Goal: Task Accomplishment & Management: Manage account settings

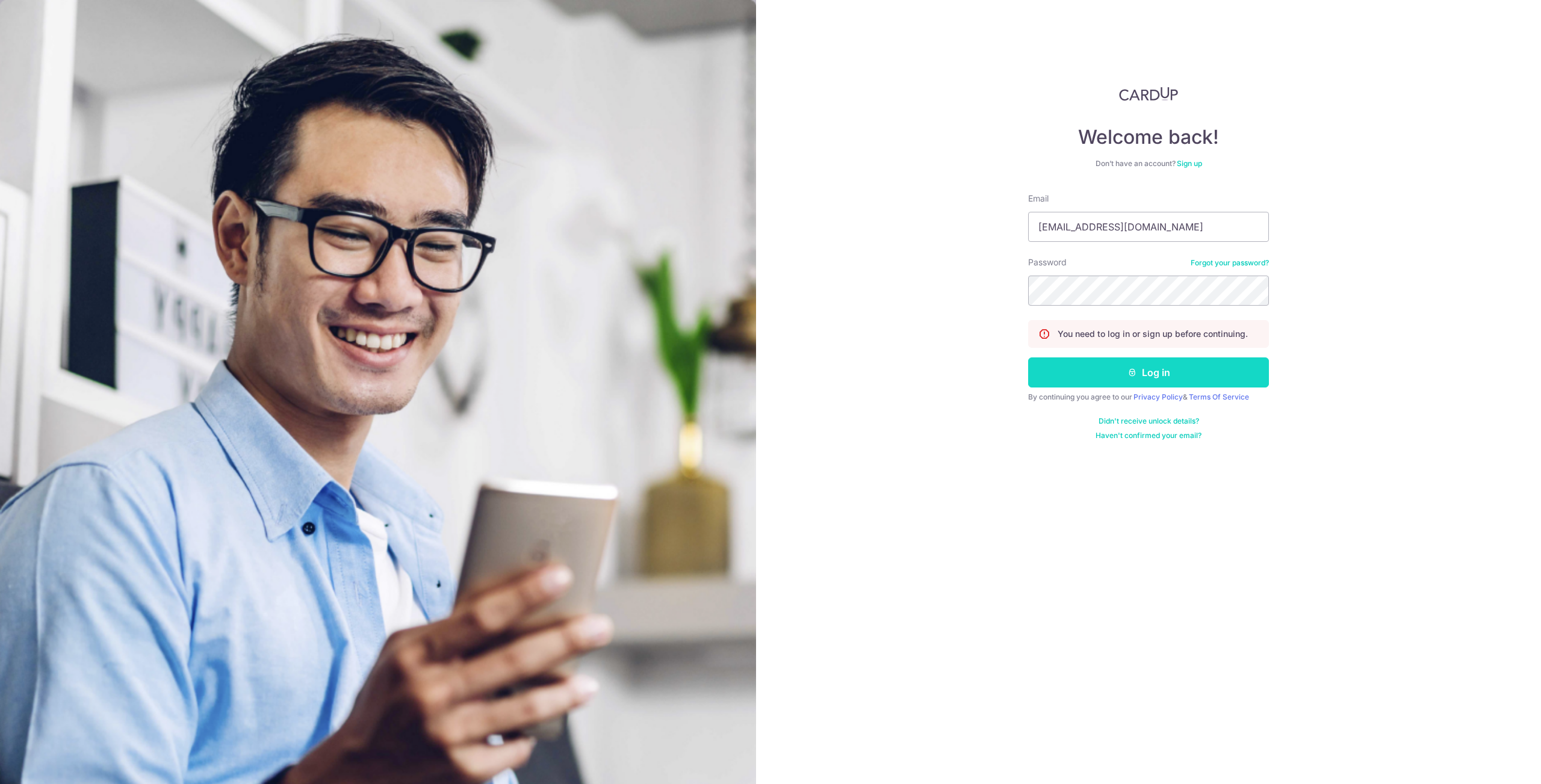
click at [1144, 367] on button "Log in" at bounding box center [1148, 372] width 241 height 30
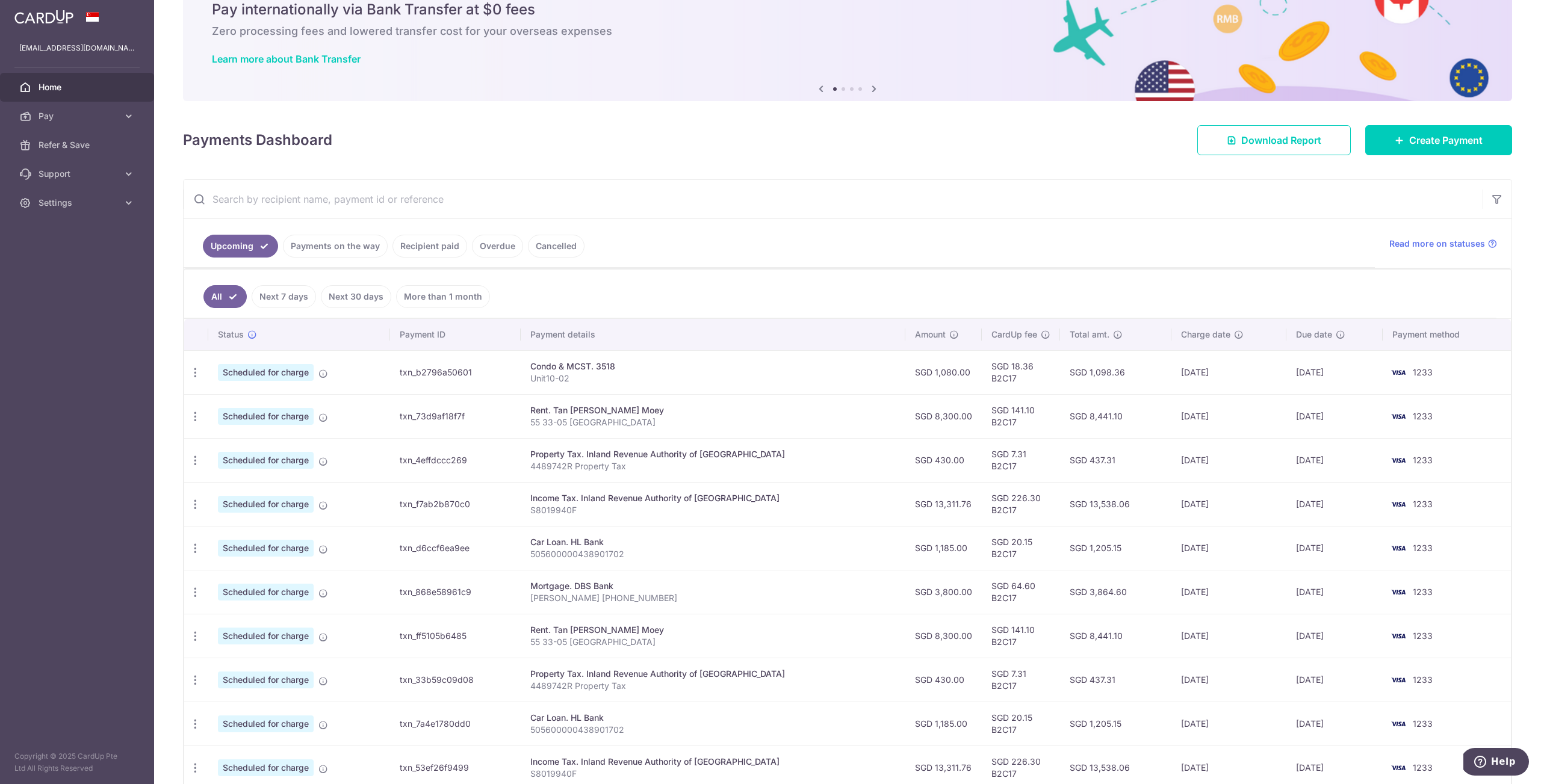
scroll to position [63, 0]
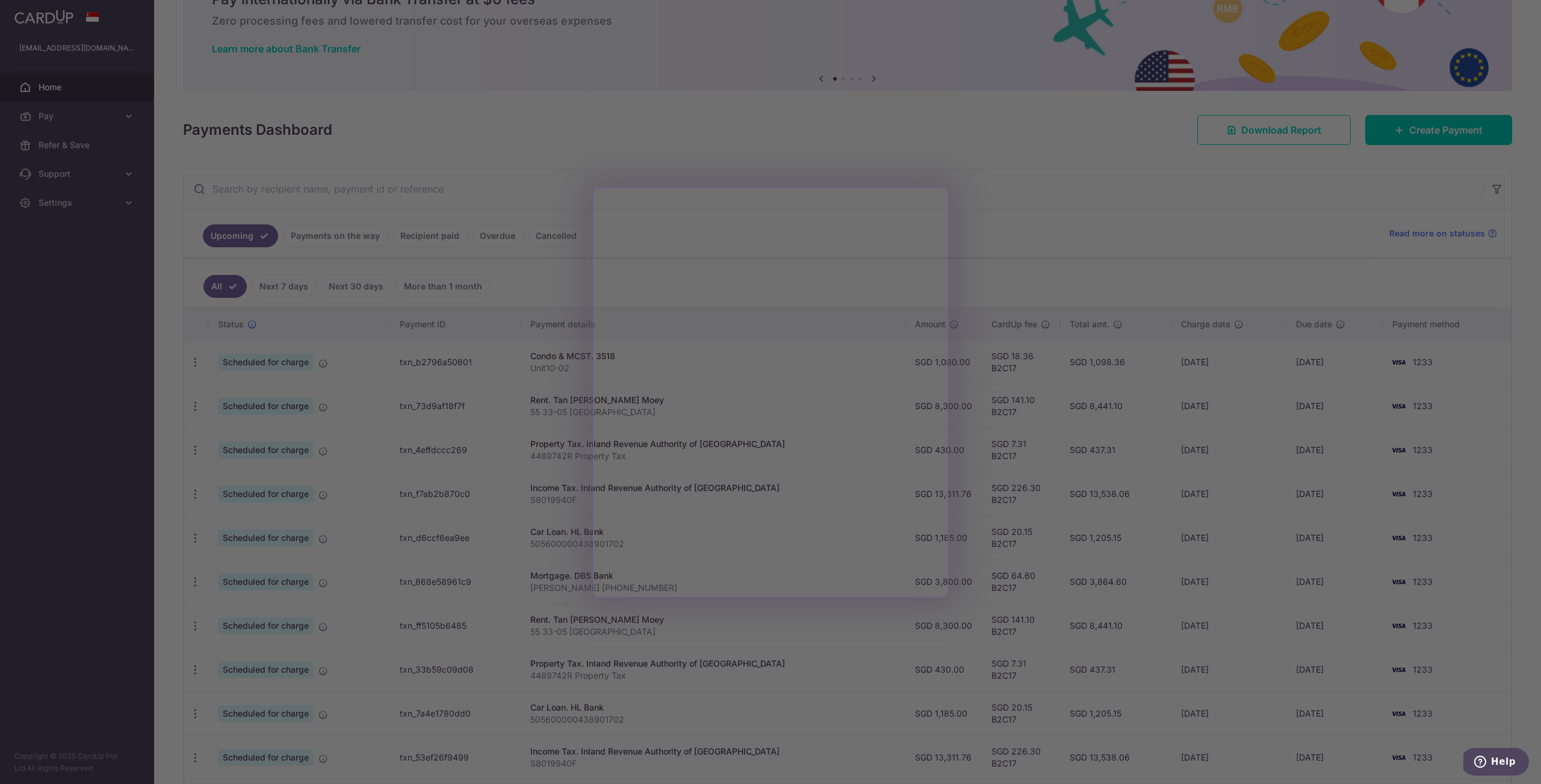
click at [1019, 257] on div at bounding box center [778, 396] width 1557 height 792
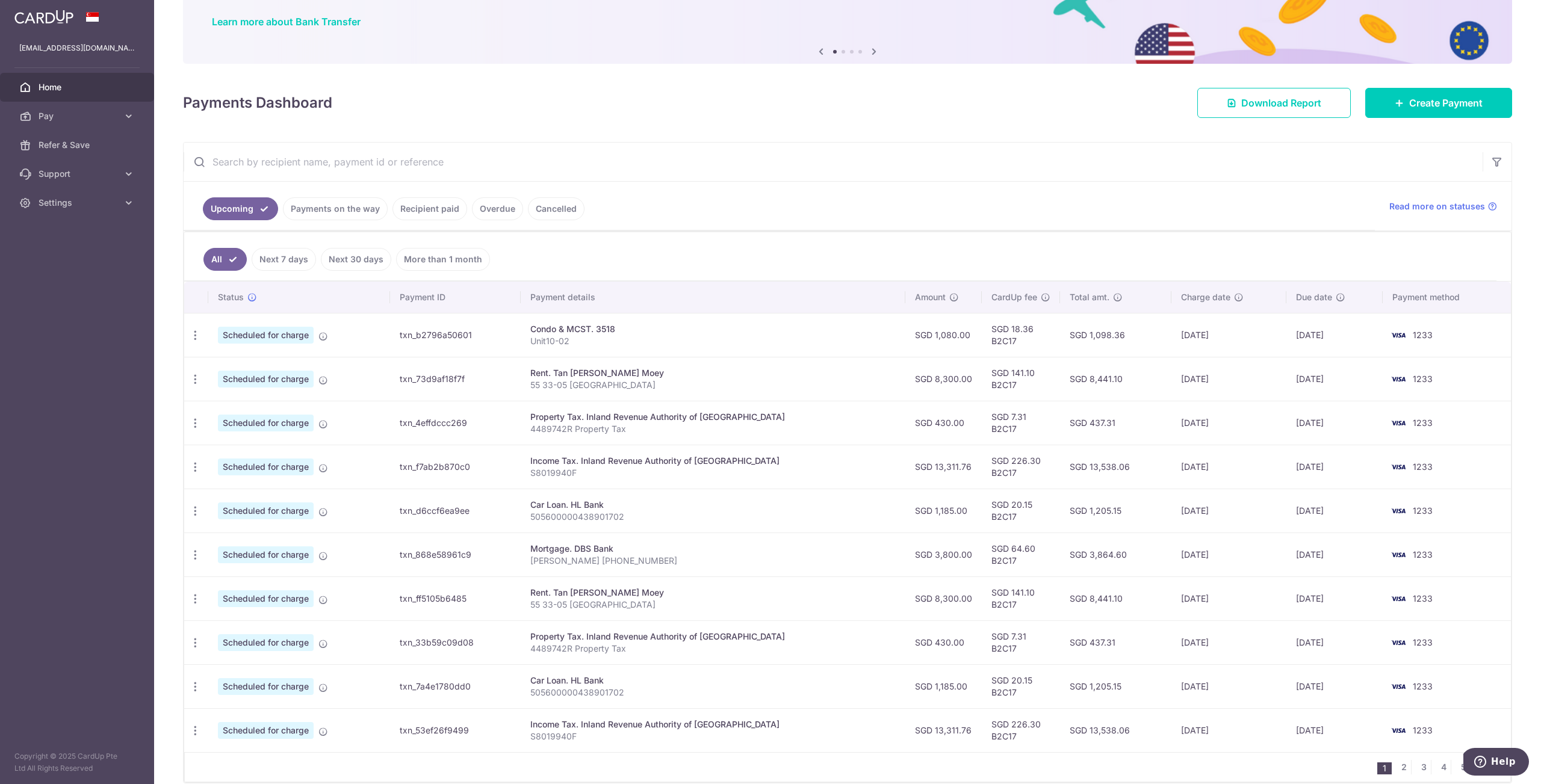
scroll to position [105, 0]
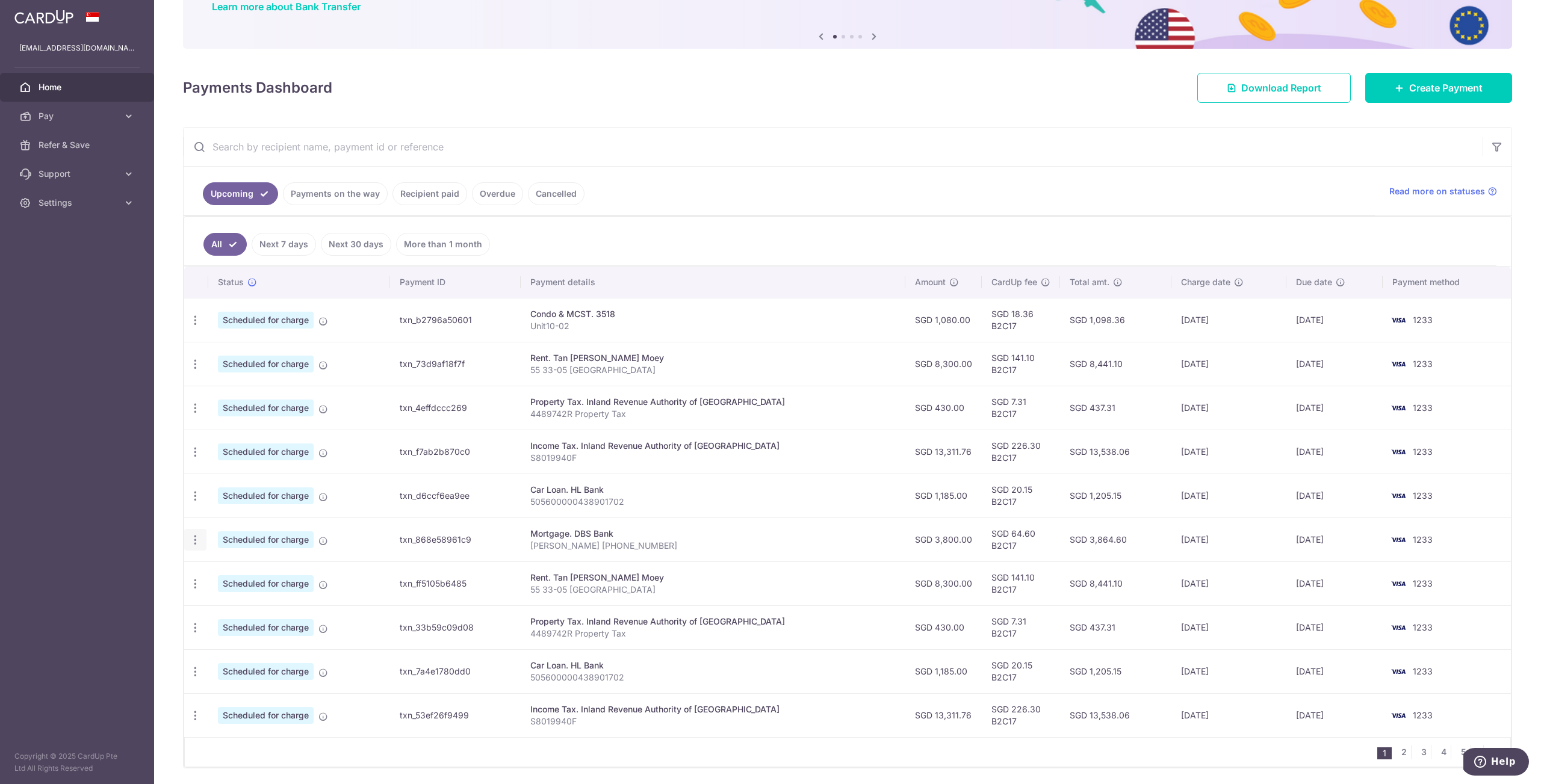
click at [189, 536] on icon "button" at bounding box center [195, 540] width 13 height 13
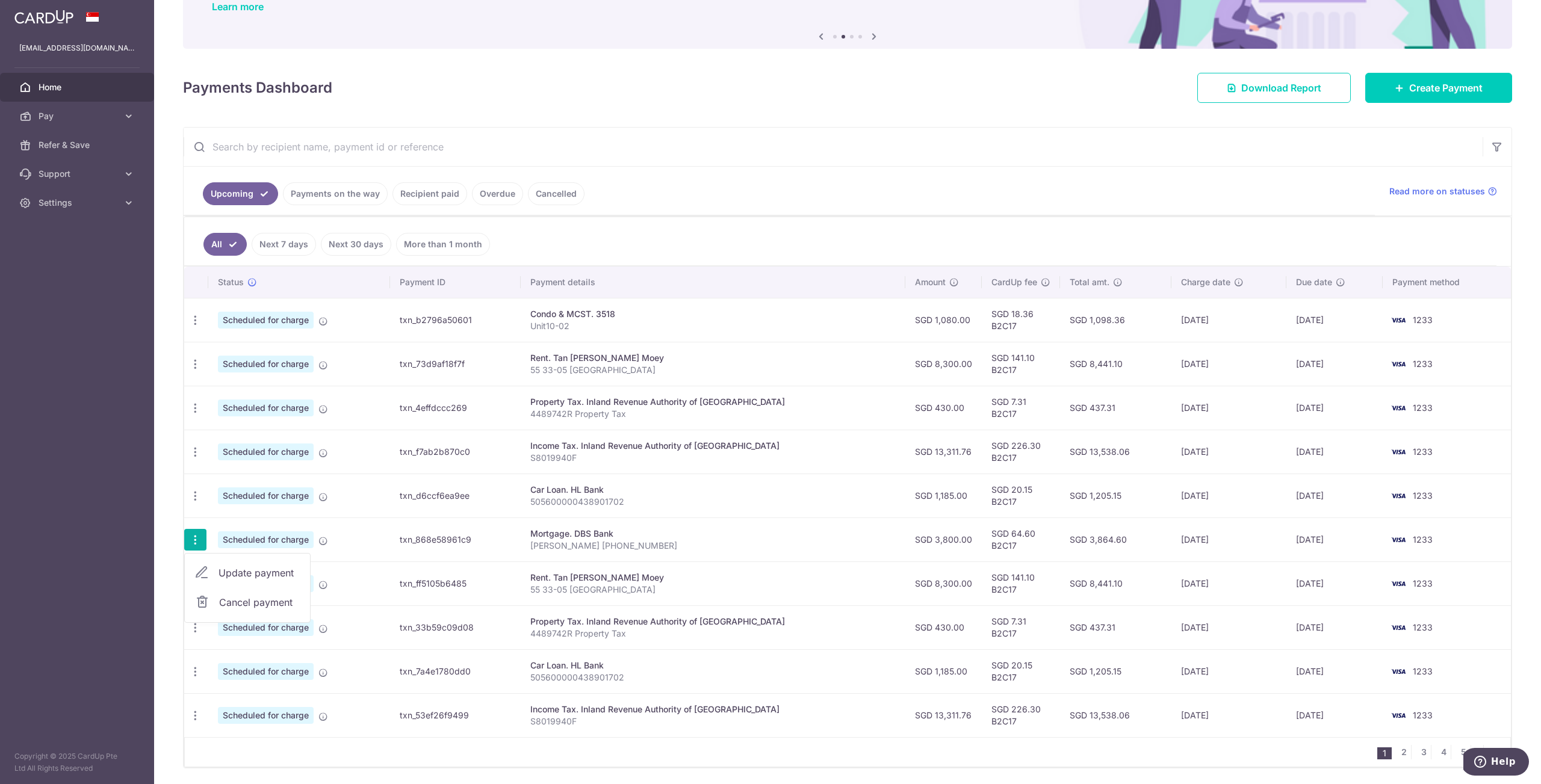
click at [210, 605] on link "Cancel payment" at bounding box center [247, 602] width 125 height 30
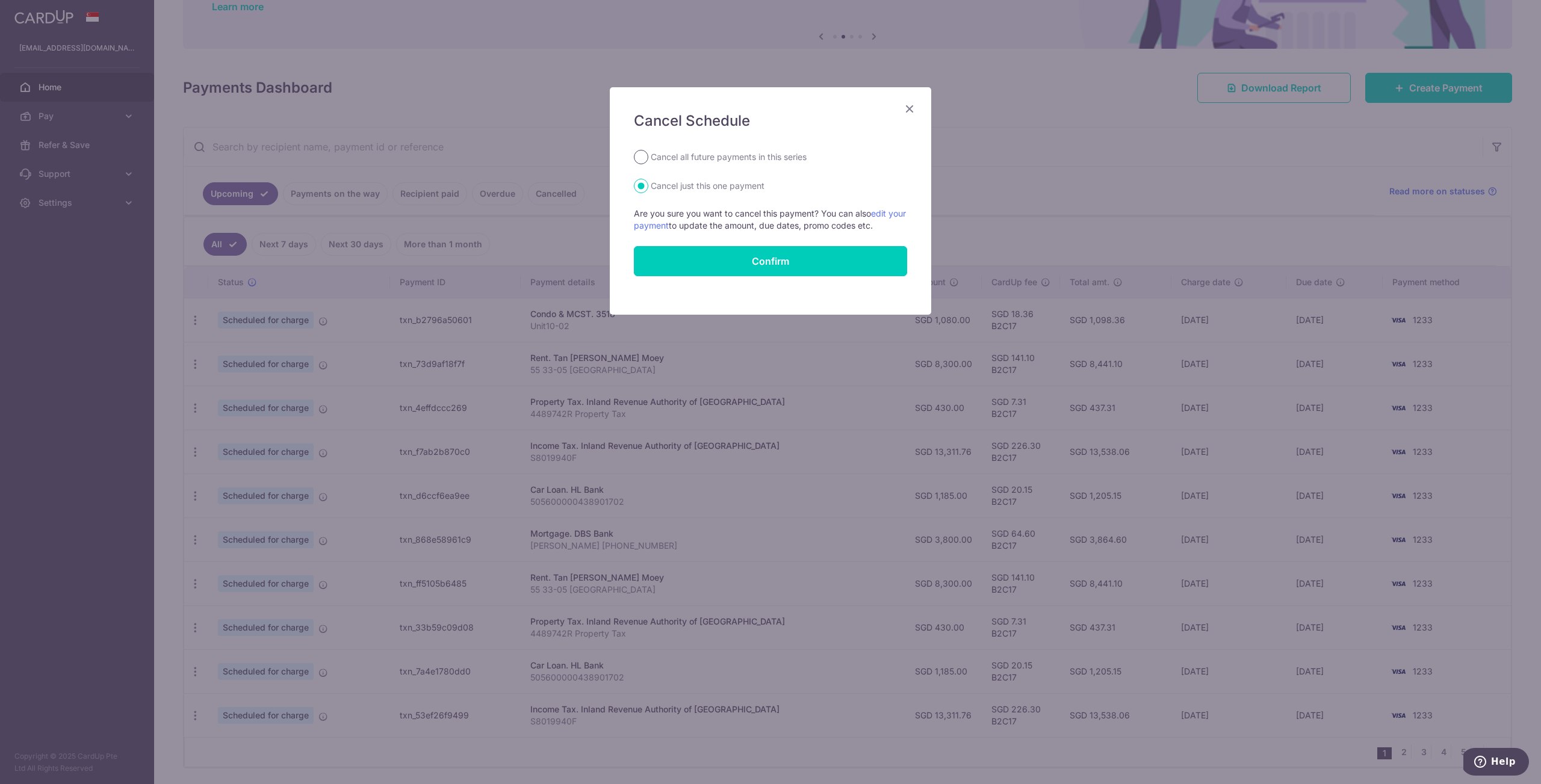
click at [640, 157] on input "Cancel all future payments in this series" at bounding box center [641, 157] width 14 height 14
radio input "true"
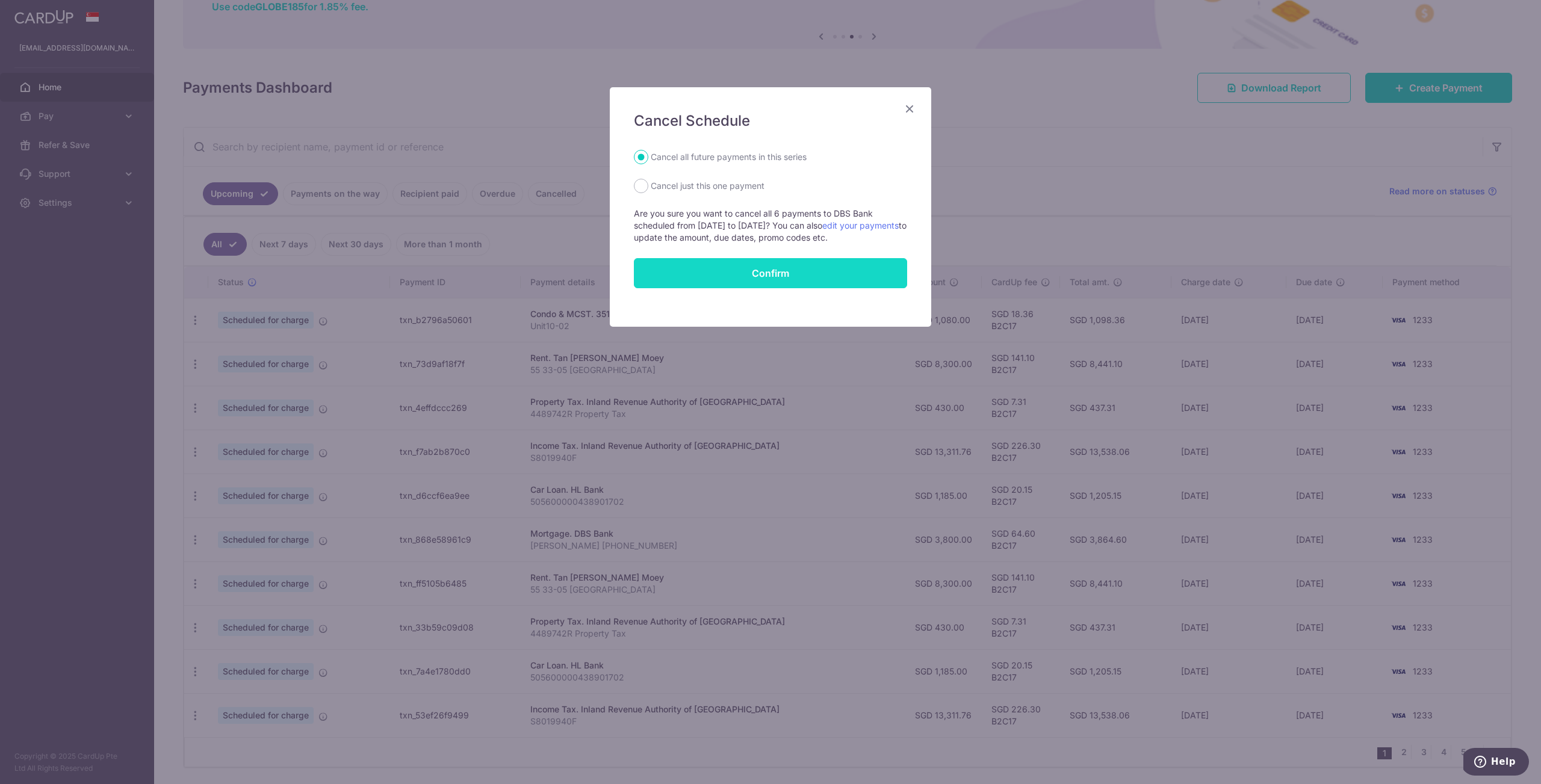
click at [733, 272] on button "Confirm" at bounding box center [770, 273] width 273 height 30
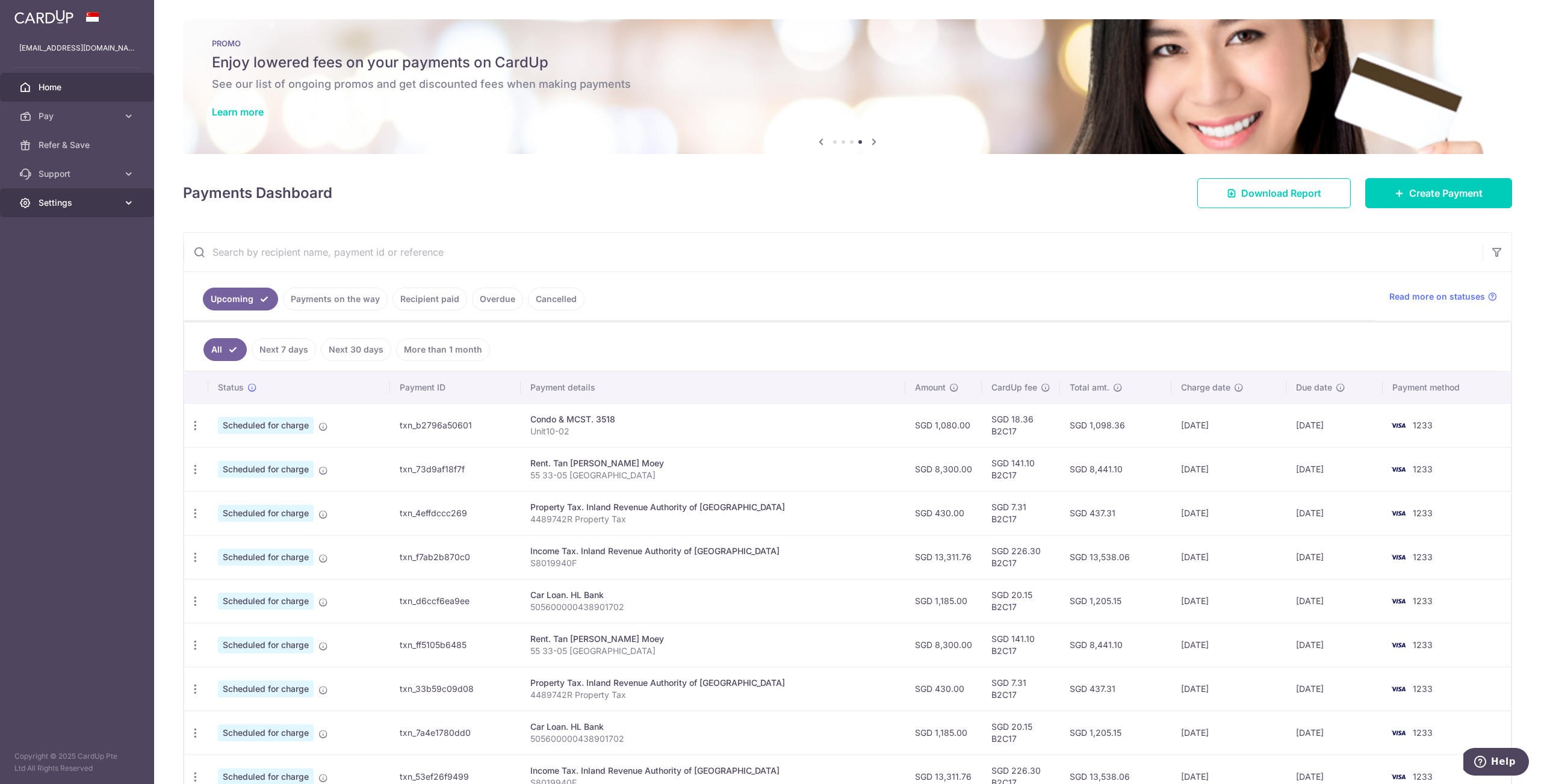
click at [52, 208] on span "Settings" at bounding box center [78, 202] width 79 height 12
click at [68, 264] on span "Logout" at bounding box center [78, 260] width 79 height 12
